Goal: Navigation & Orientation: Find specific page/section

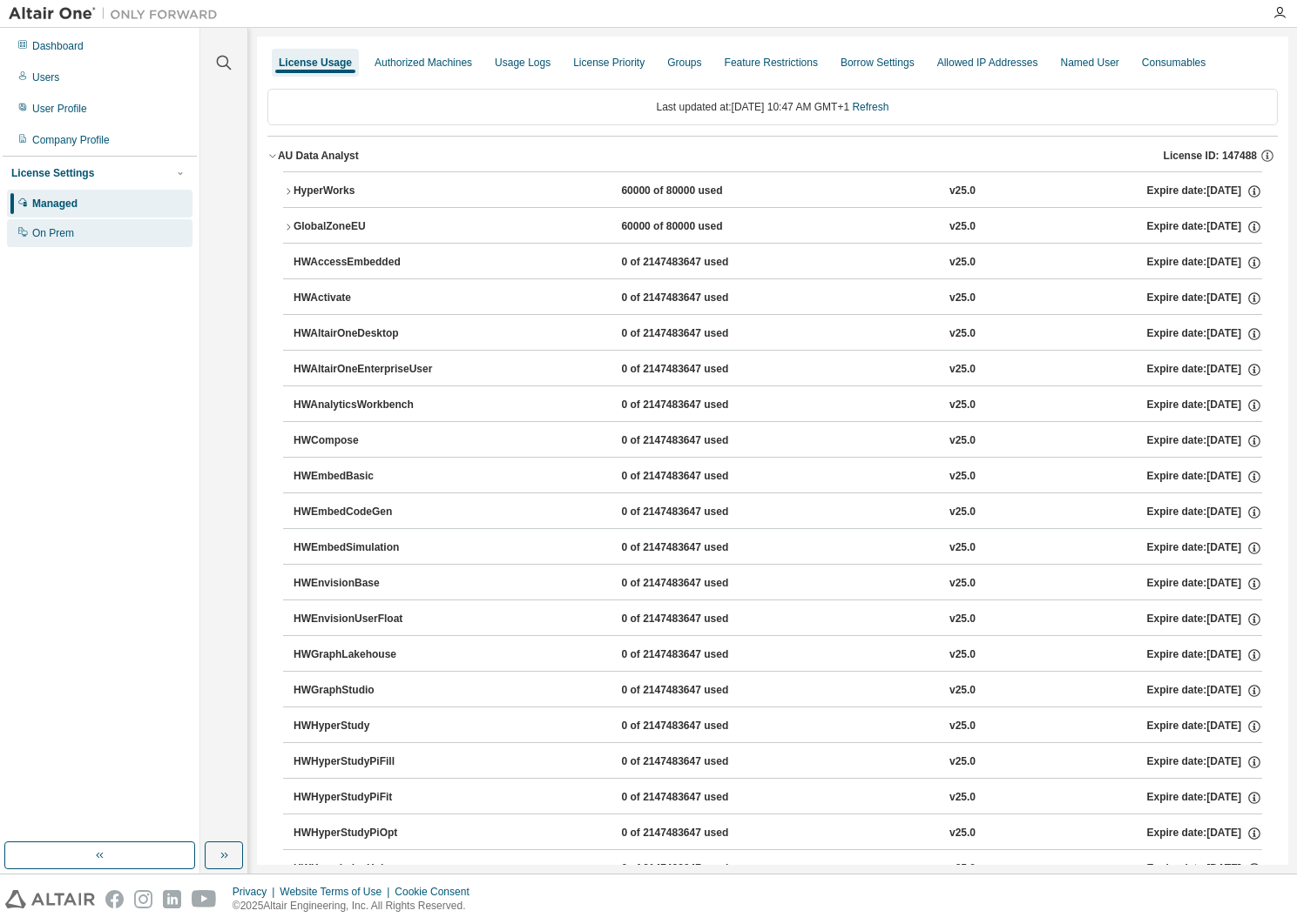
click at [51, 236] on div "On Prem" at bounding box center [52, 233] width 41 height 14
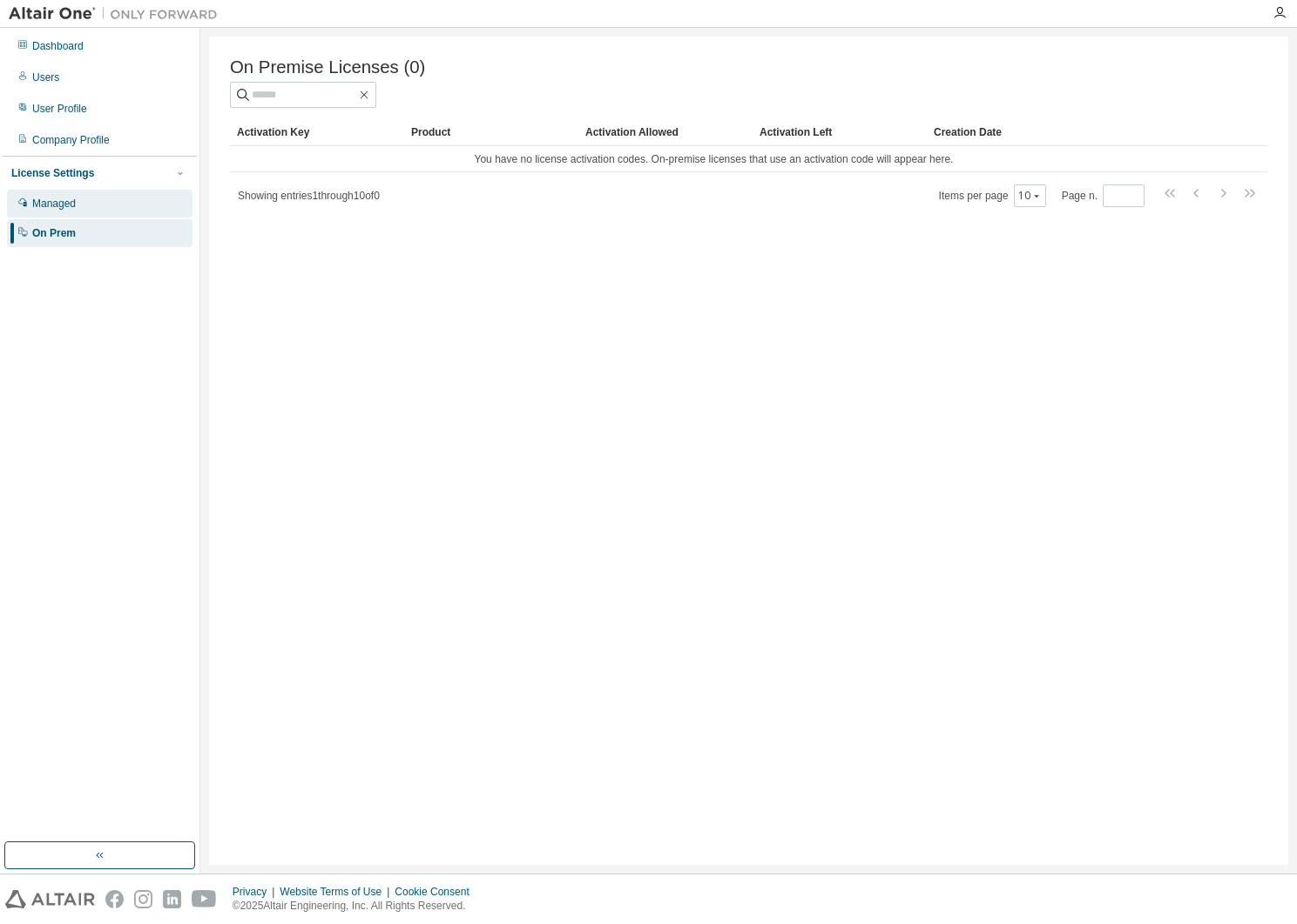
click at [69, 206] on div "Managed" at bounding box center [53, 204] width 43 height 14
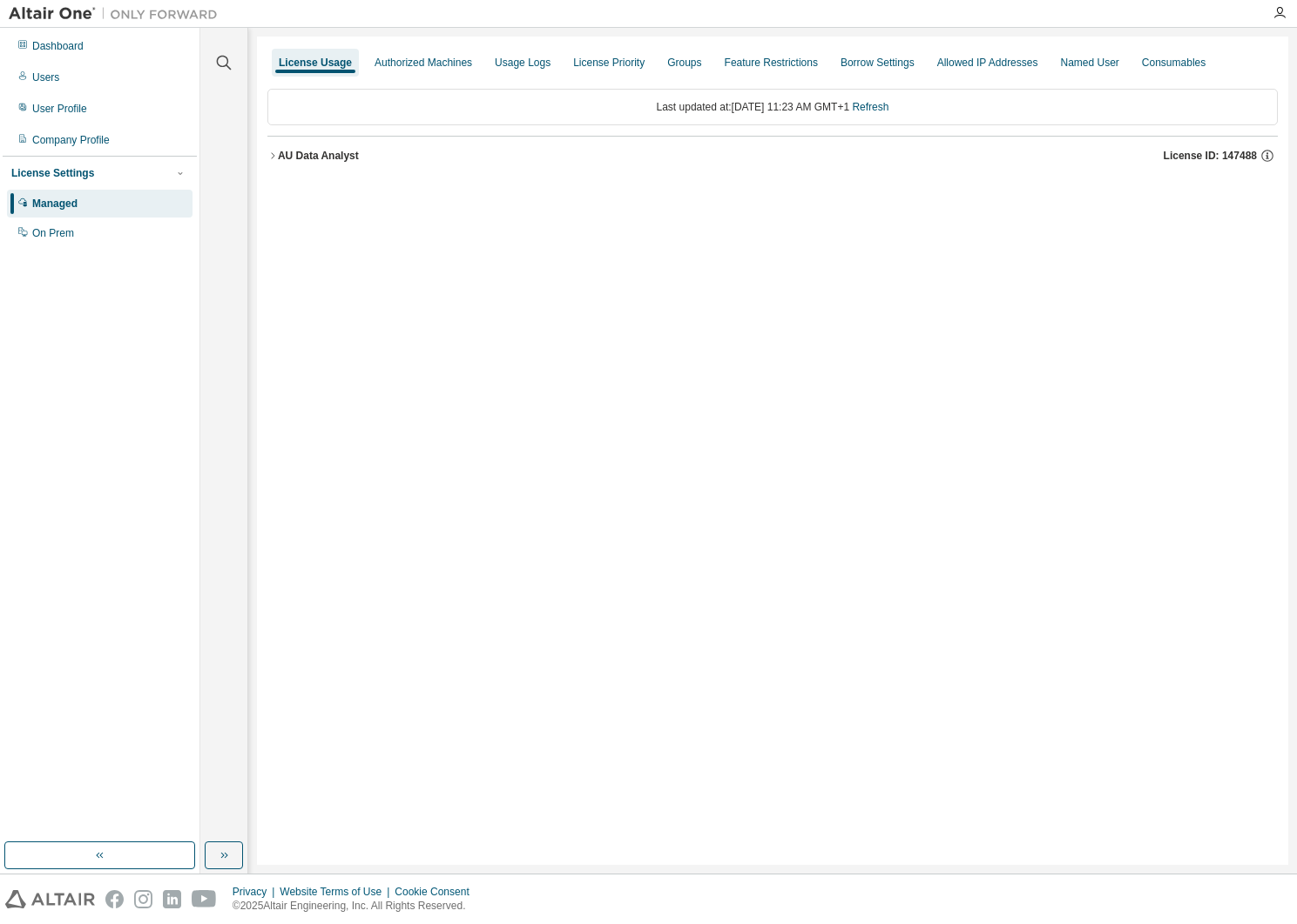
click at [57, 17] on img at bounding box center [117, 14] width 218 height 18
click at [57, 46] on div "Dashboard" at bounding box center [57, 46] width 51 height 14
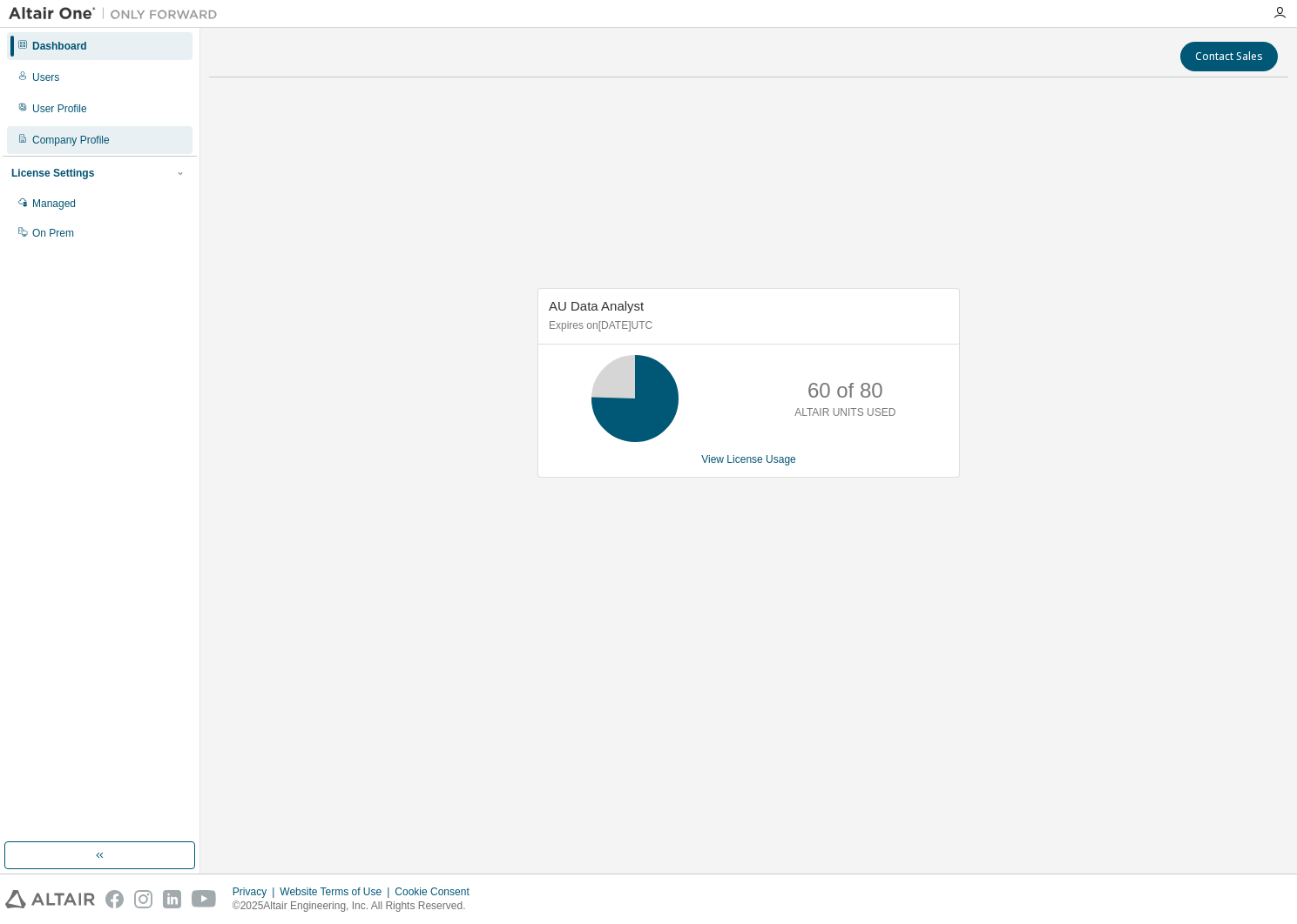
click at [68, 140] on div "Company Profile" at bounding box center [71, 140] width 78 height 14
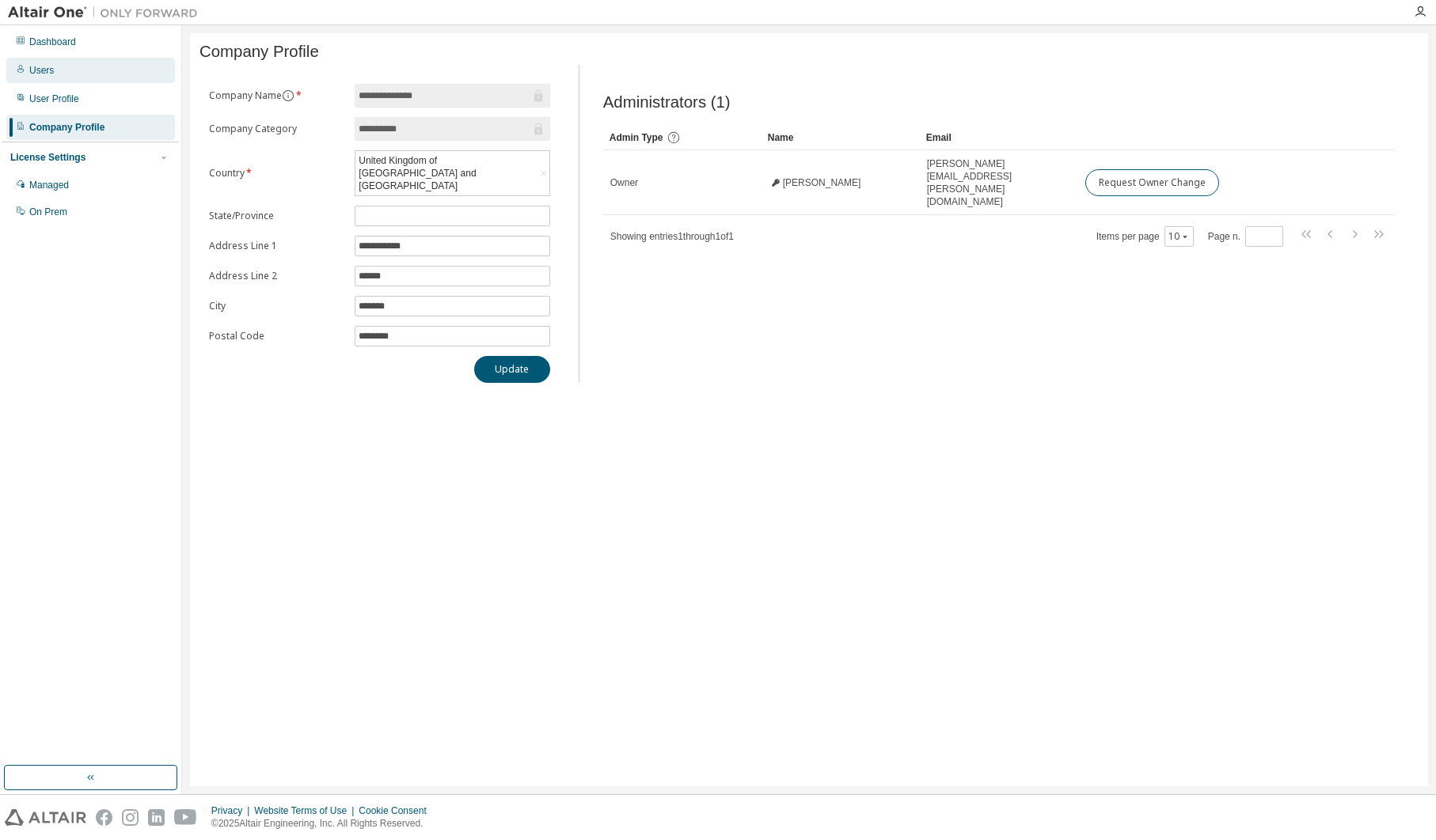
click at [47, 73] on div "Users" at bounding box center [41, 71] width 25 height 13
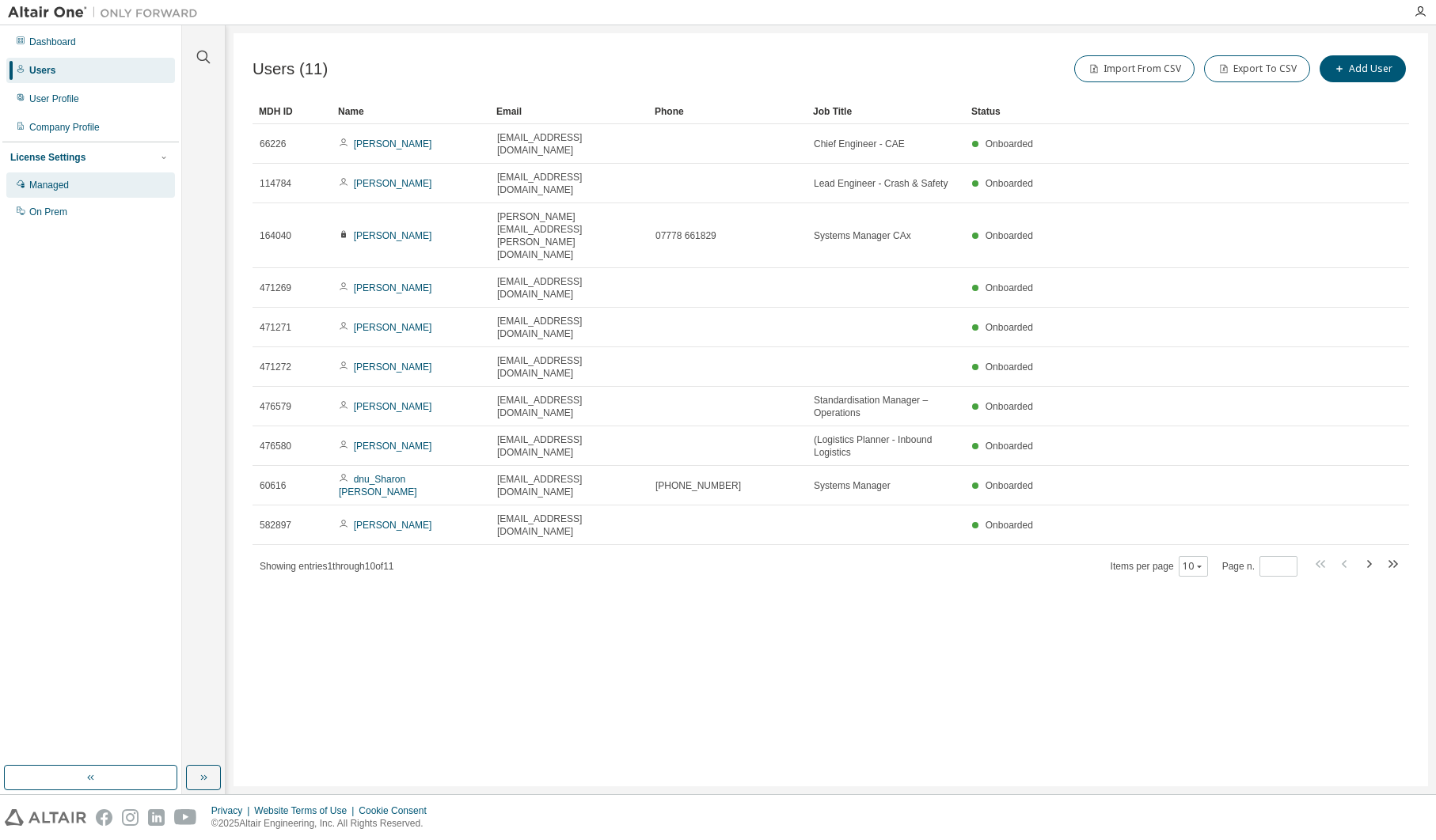
click at [66, 188] on div "Managed" at bounding box center [48, 185] width 39 height 13
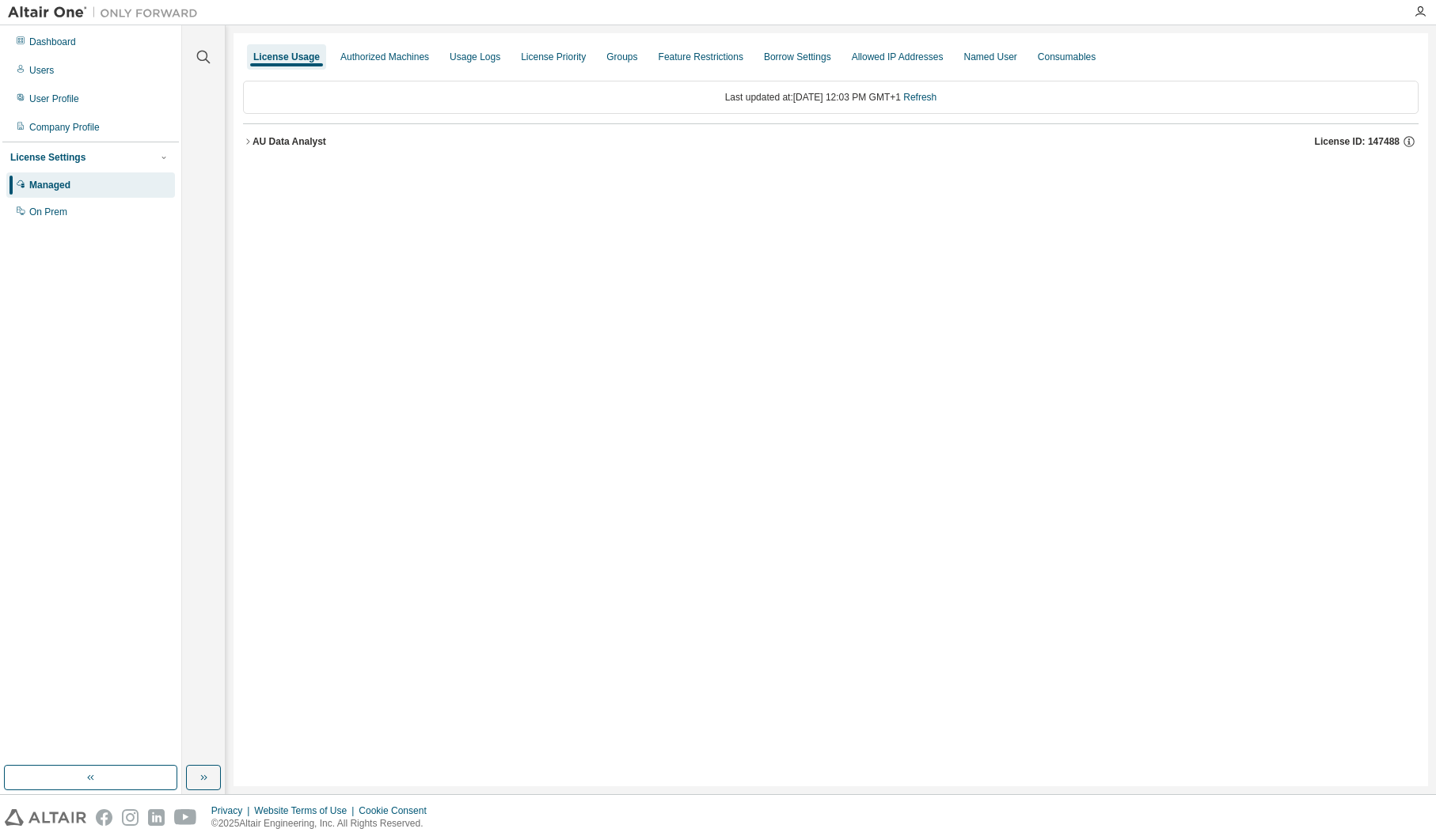
click at [283, 141] on div "AU Data Analyst" at bounding box center [290, 142] width 74 height 13
